Goal: Check status: Check status

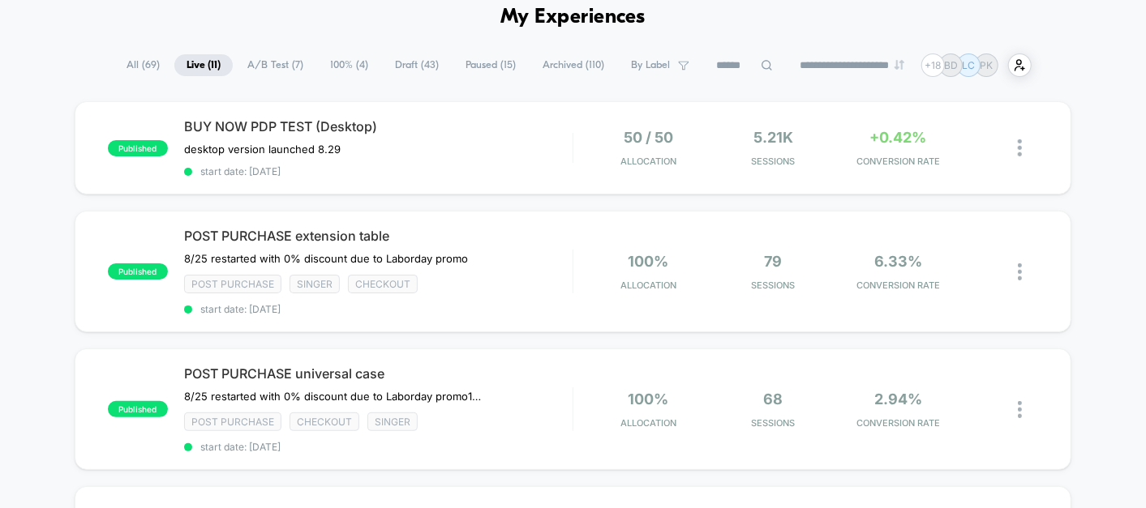
scroll to position [75, 0]
click at [528, 263] on div "POST PURCHASE extension table ﻿8/25 restarted with 0% discount due to Laborday …" at bounding box center [378, 273] width 388 height 88
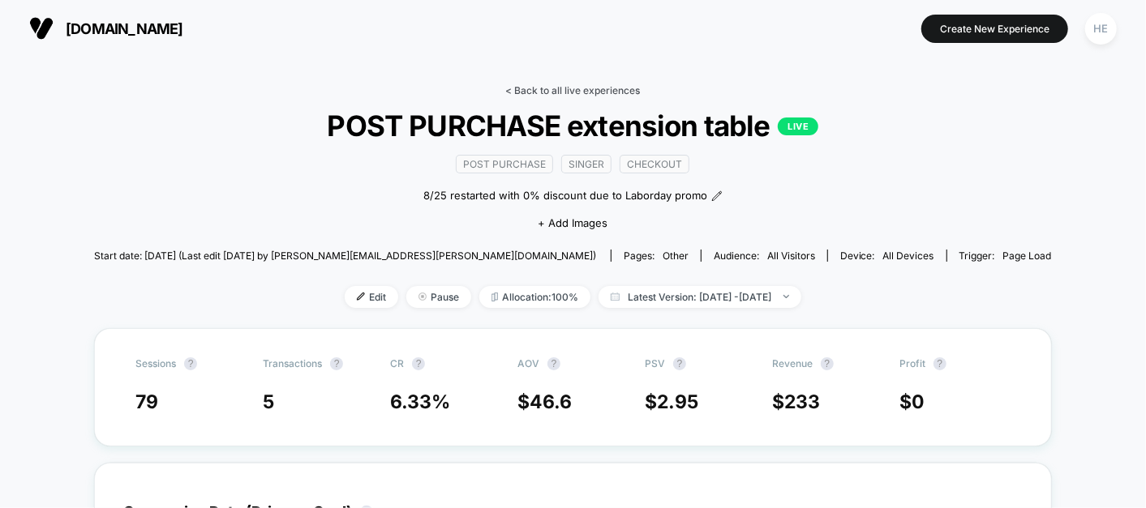
click at [523, 86] on link "< Back to all live experiences" at bounding box center [573, 90] width 135 height 12
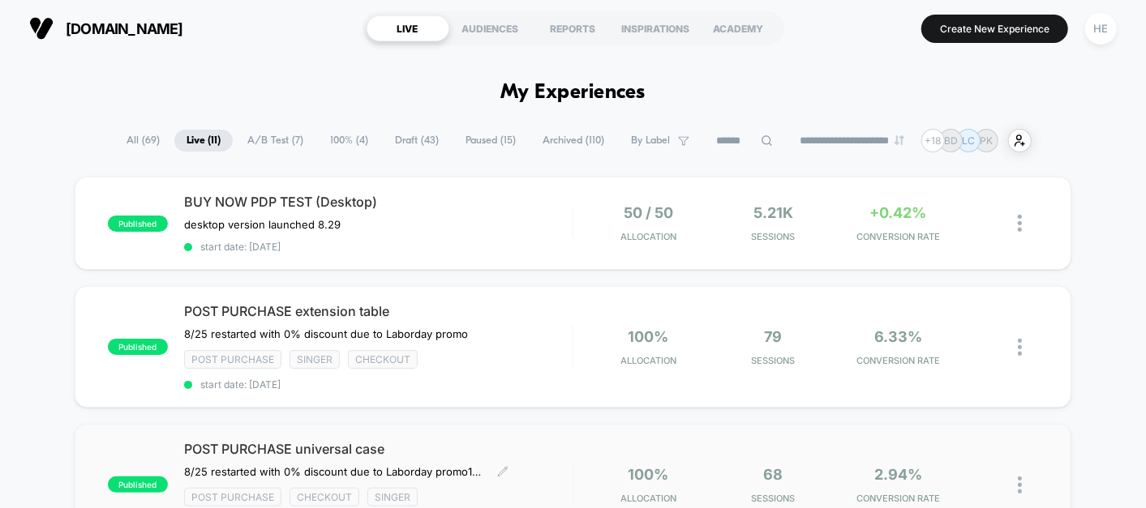
click at [570, 471] on div "POST PURCHASE universal case 8/25 restarted with 0% discount due to Laborday pr…" at bounding box center [378, 485] width 388 height 88
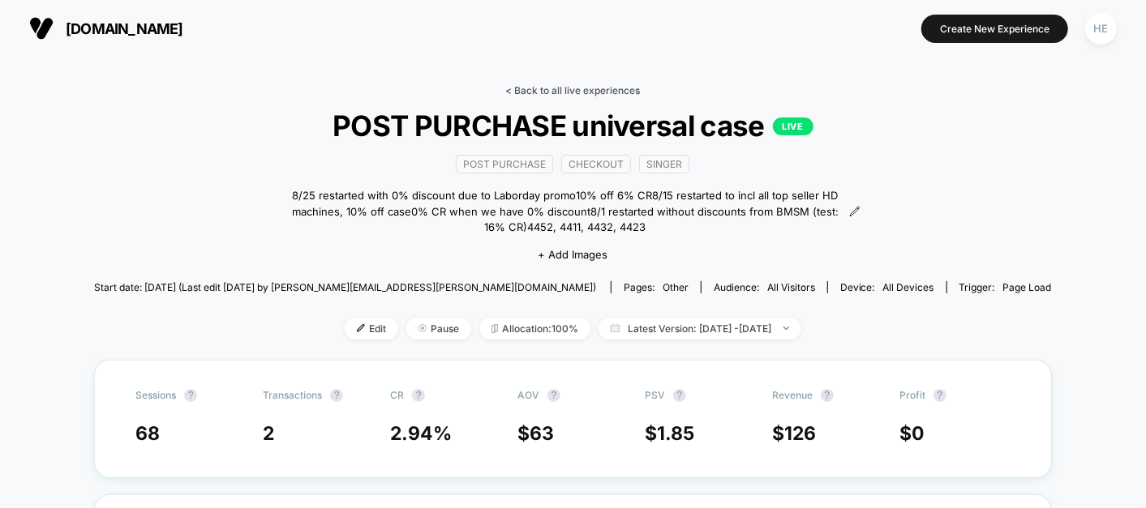
click at [560, 90] on link "< Back to all live experiences" at bounding box center [573, 90] width 135 height 12
